Goal: Navigation & Orientation: Find specific page/section

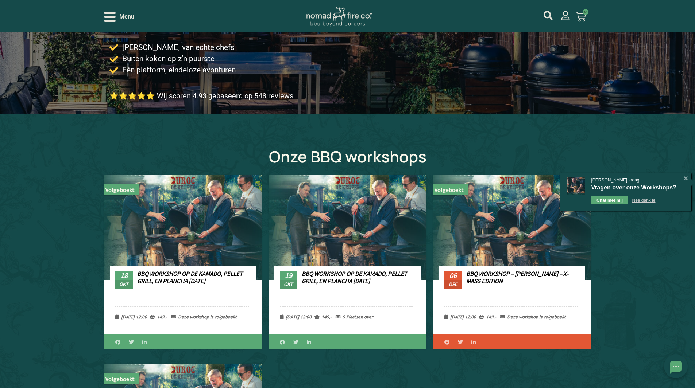
scroll to position [146, 0]
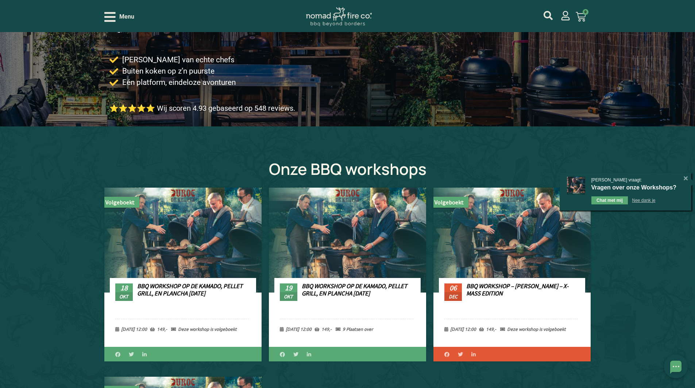
click at [108, 14] on icon "Open/Close Menu" at bounding box center [109, 17] width 11 height 13
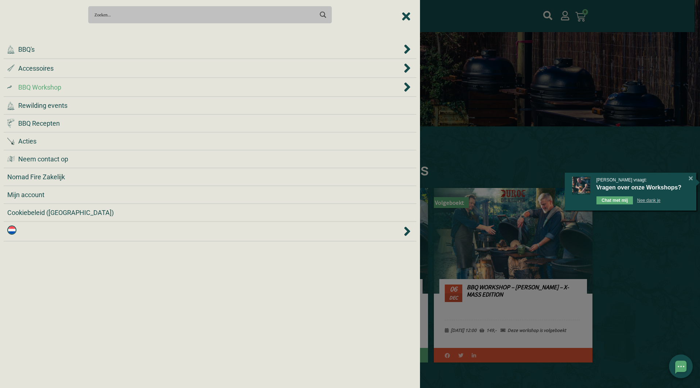
click at [648, 309] on div at bounding box center [350, 194] width 700 height 388
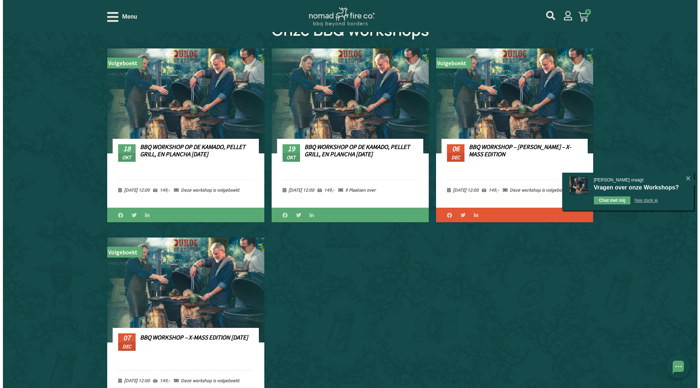
scroll to position [219, 0]
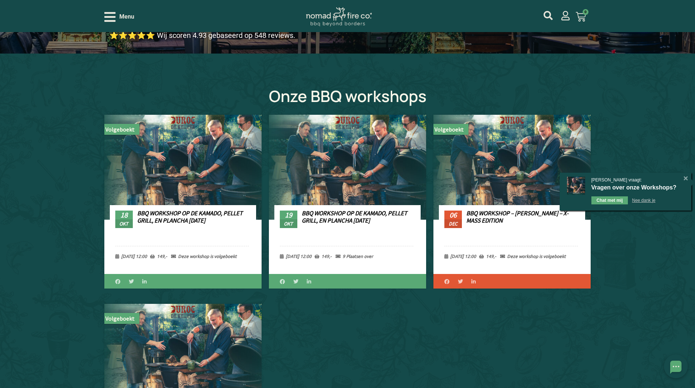
click at [114, 13] on icon "Open/Close Menu" at bounding box center [109, 17] width 11 height 10
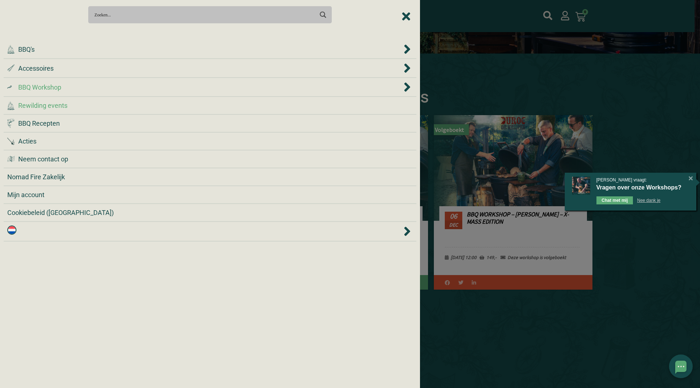
click at [54, 104] on span "Rewilding events" at bounding box center [42, 106] width 49 height 10
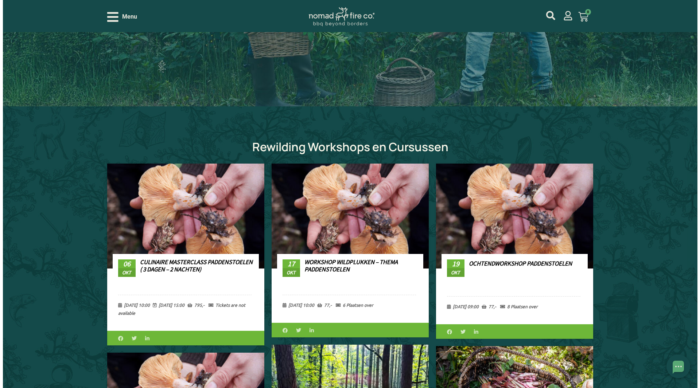
scroll to position [146, 0]
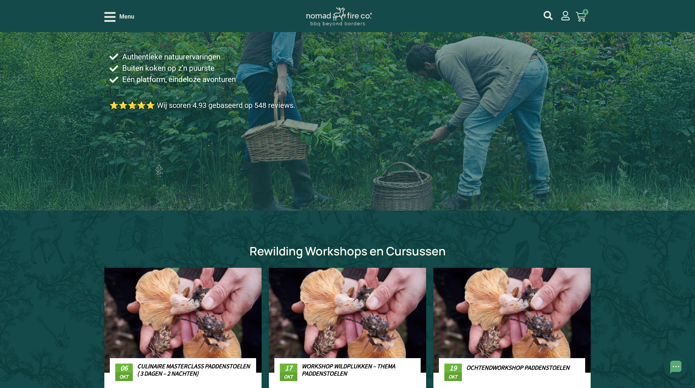
click at [113, 13] on icon "Open/Close Menu" at bounding box center [109, 17] width 11 height 10
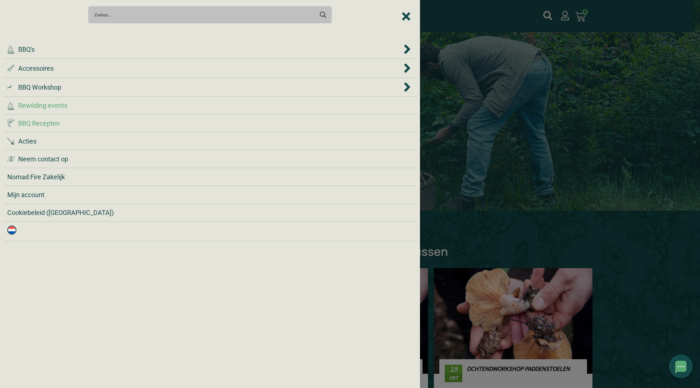
click at [44, 123] on span "BBQ Recepten" at bounding box center [39, 124] width 42 height 10
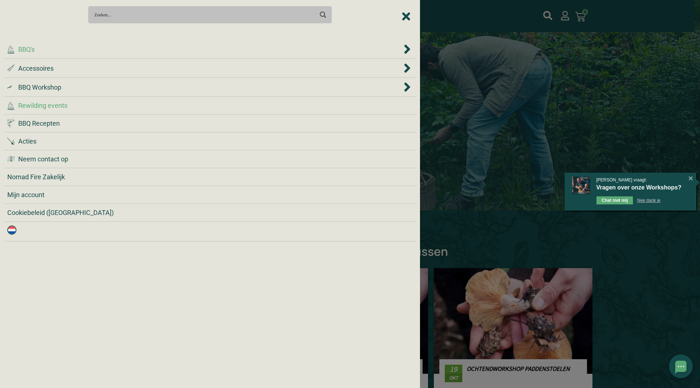
click at [30, 49] on span "BBQ's" at bounding box center [26, 49] width 16 height 10
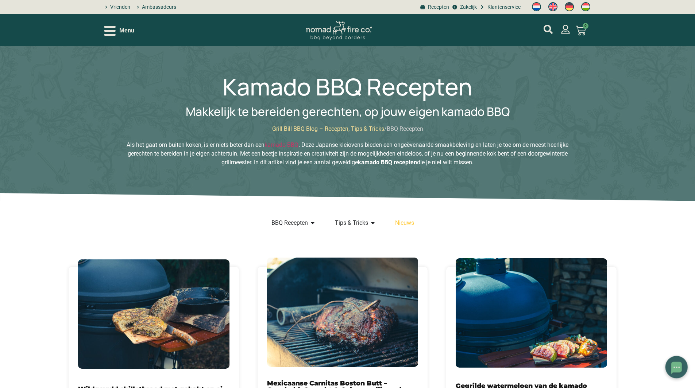
click at [110, 26] on icon "Open/Close Menu" at bounding box center [109, 31] width 11 height 10
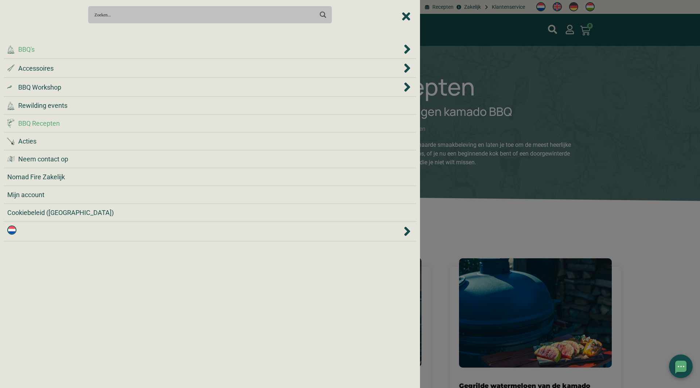
click at [36, 49] on div ".cls-1 { fill: #042e2c; } BBQ's" at bounding box center [204, 49] width 395 height 10
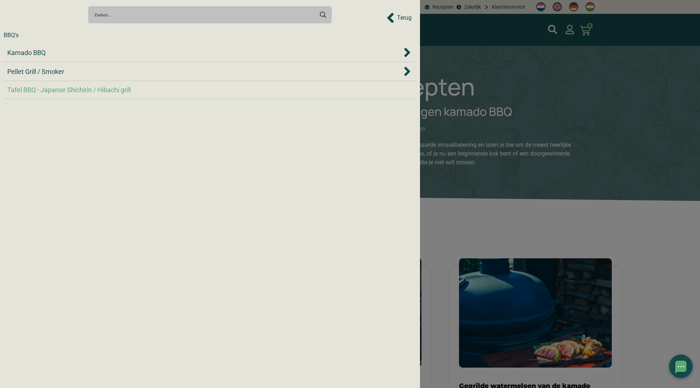
click at [43, 90] on span "Tafel BBQ - Japanse Shichirin / Hibachi grill" at bounding box center [69, 90] width 124 height 10
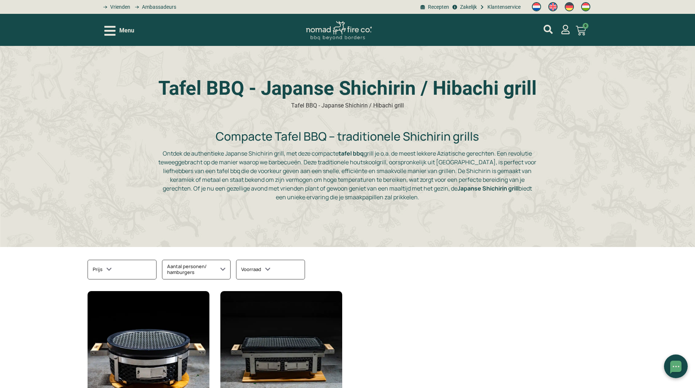
click at [105, 24] on icon "Open/Close Menu" at bounding box center [109, 30] width 11 height 13
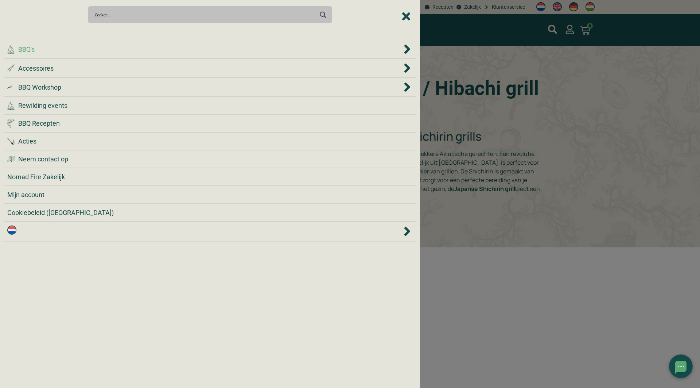
click at [29, 53] on span "BBQ's" at bounding box center [26, 49] width 16 height 10
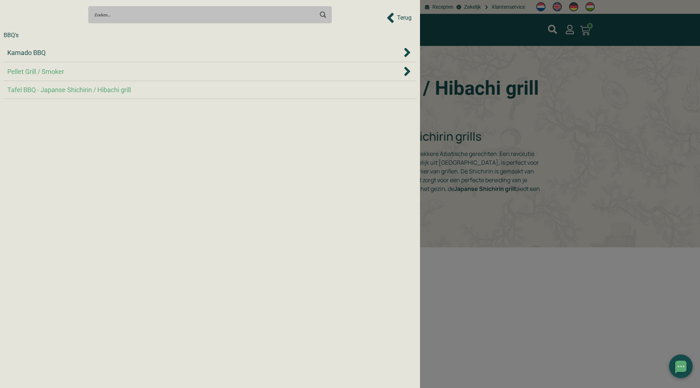
click at [29, 73] on span "Pellet Grill / Smoker" at bounding box center [35, 72] width 57 height 10
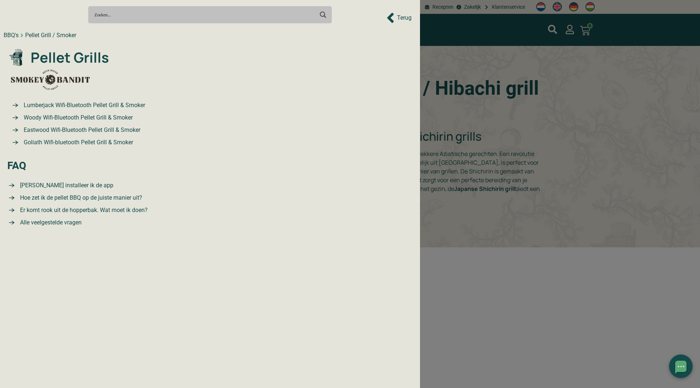
click at [412, 13] on div "Search Meer resultaten... Filter op categorie Accessoires BBQ Boeken BBQ Gietij…" at bounding box center [210, 15] width 413 height 26
click at [407, 17] on div "Search Meer resultaten... Filter op categorie Accessoires BBQ Boeken BBQ Gietij…" at bounding box center [210, 15] width 413 height 26
click at [396, 18] on div "Search Meer resultaten... Filter op categorie Accessoires BBQ Boeken BBQ Gietij…" at bounding box center [210, 15] width 413 height 26
click at [385, 18] on div "Search Meer resultaten... Filter op categorie Accessoires BBQ Boeken BBQ Gietij…" at bounding box center [210, 15] width 413 height 26
click at [394, 18] on div "Search Meer resultaten... Filter op categorie Accessoires BBQ Boeken BBQ Gietij…" at bounding box center [210, 15] width 413 height 26
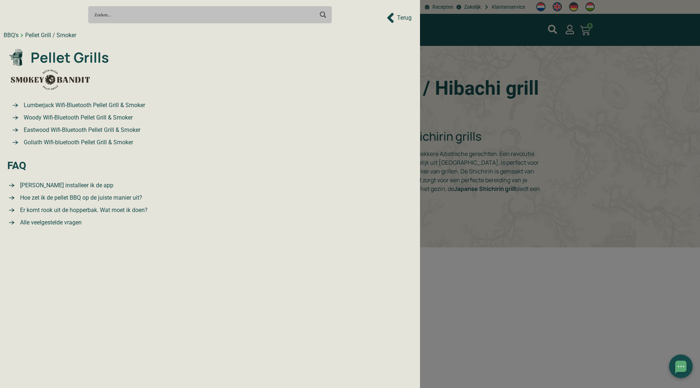
click at [406, 17] on div "Search Meer resultaten... Filter op categorie Accessoires BBQ Boeken BBQ Gietij…" at bounding box center [210, 15] width 413 height 26
click at [402, 20] on div "Search Meer resultaten... Filter op categorie Accessoires BBQ Boeken BBQ Gietij…" at bounding box center [210, 15] width 413 height 26
click at [466, 105] on div at bounding box center [350, 194] width 700 height 388
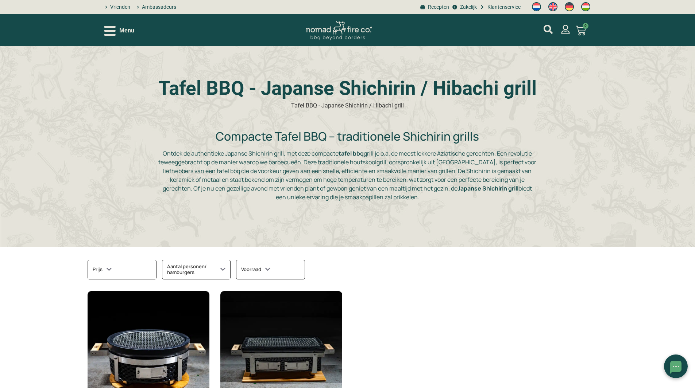
click at [106, 29] on icon "Open/Close Menu" at bounding box center [109, 30] width 11 height 13
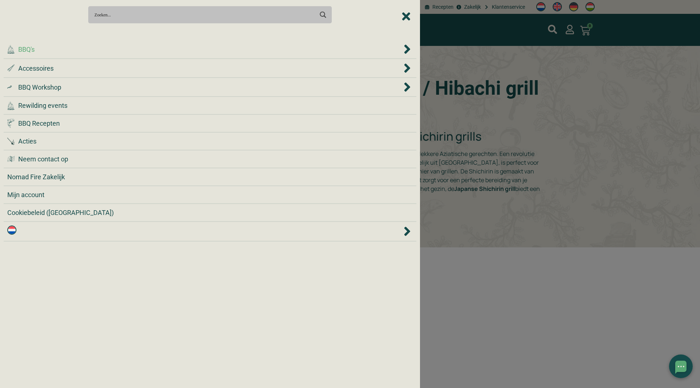
click at [32, 51] on span "BBQ's" at bounding box center [26, 49] width 16 height 10
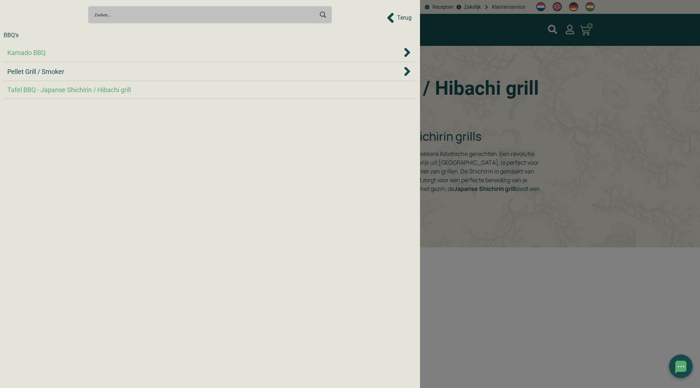
click at [30, 52] on span "Kamado BBQ" at bounding box center [26, 53] width 38 height 10
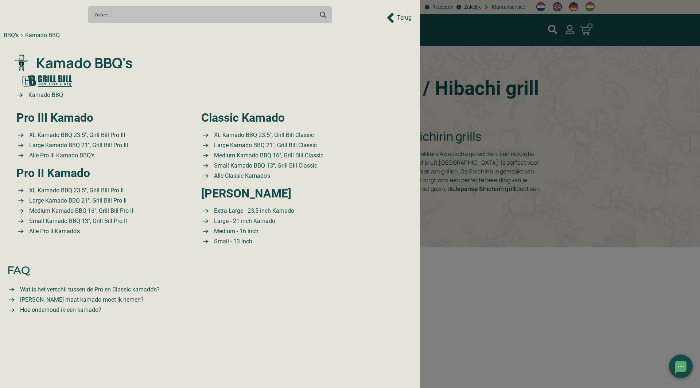
click at [0, 37] on div "Search Meer resultaten... Filter op categorie Accessoires BBQ Boeken BBQ Gietij…" at bounding box center [210, 194] width 420 height 388
click at [9, 37] on div "BBQ's" at bounding box center [11, 35] width 15 height 9
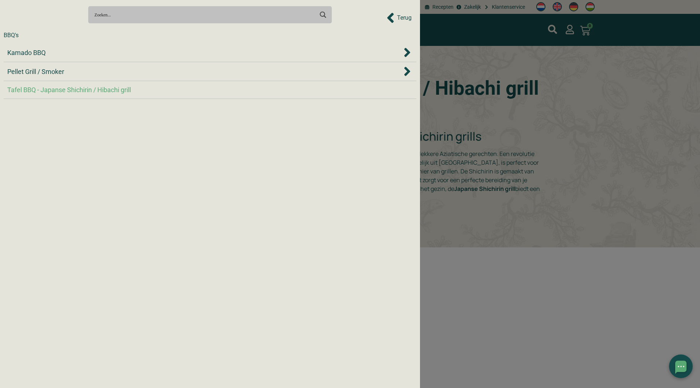
click at [401, 16] on div "Search Meer resultaten... Filter op categorie Accessoires BBQ Boeken BBQ Gietij…" at bounding box center [210, 15] width 413 height 26
click at [459, 68] on div at bounding box center [350, 194] width 700 height 388
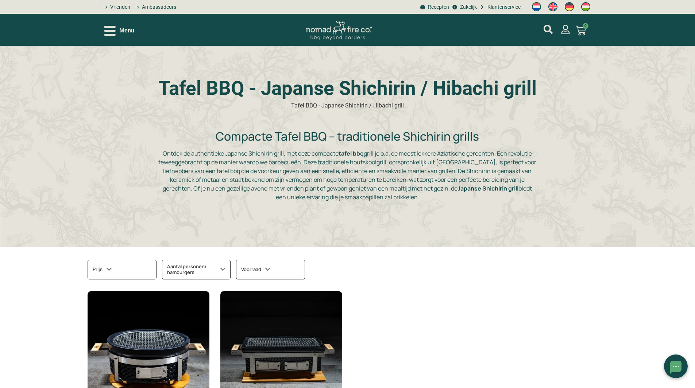
click at [107, 24] on icon "Open/Close Menu" at bounding box center [109, 30] width 11 height 13
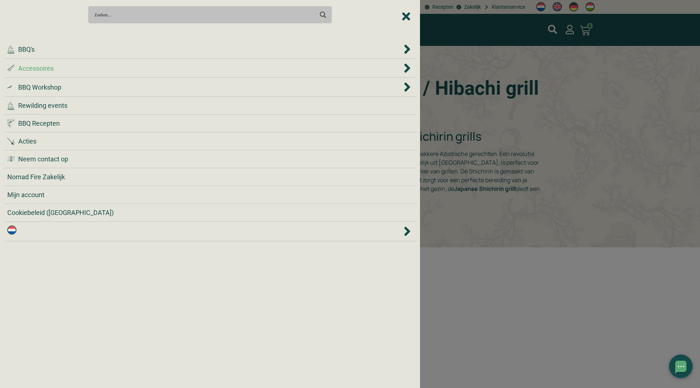
click at [39, 65] on span "Accessoires" at bounding box center [35, 68] width 35 height 10
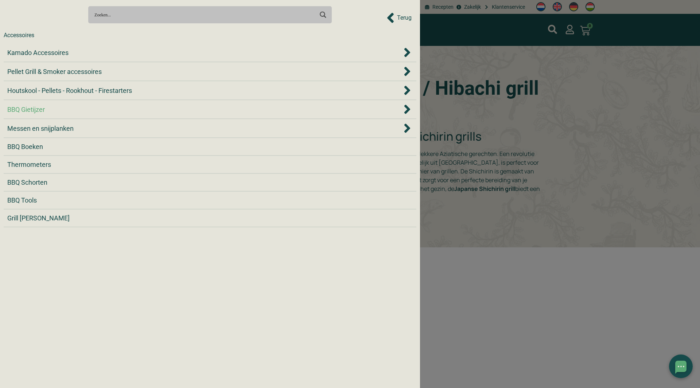
click at [20, 106] on span "BBQ Gietijzer" at bounding box center [26, 110] width 38 height 10
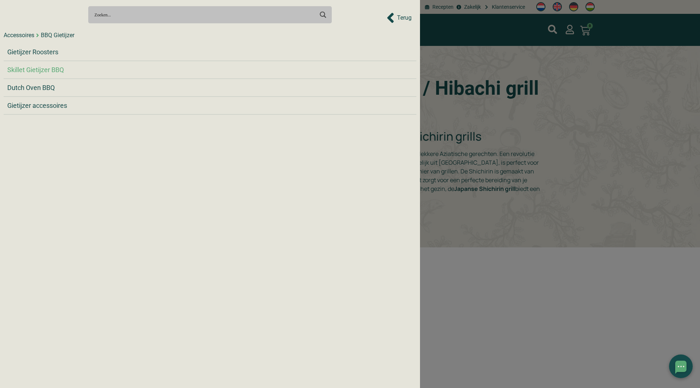
click at [30, 70] on span "Skillet Gietijzer BBQ" at bounding box center [35, 70] width 57 height 10
click at [31, 104] on span "Gietijzer accessoires" at bounding box center [37, 106] width 60 height 10
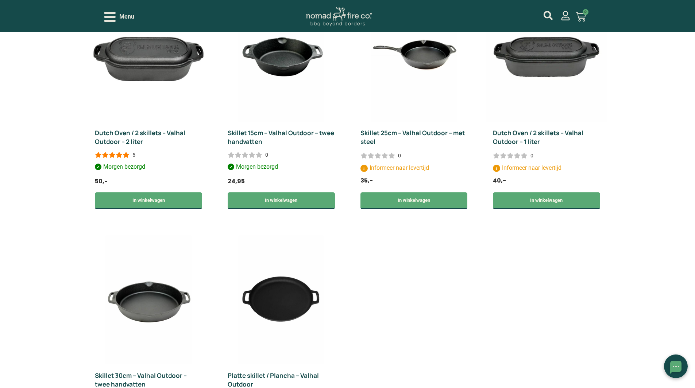
scroll to position [656, 0]
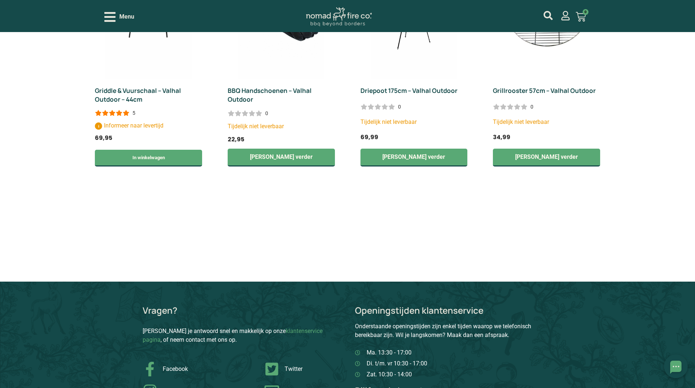
scroll to position [839, 0]
